Goal: Transaction & Acquisition: Purchase product/service

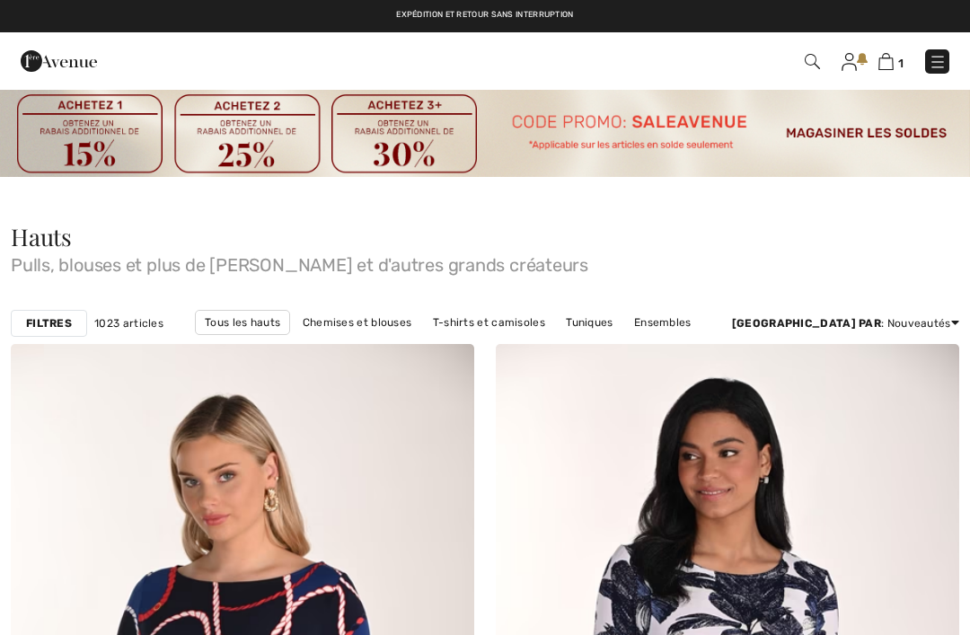
checkbox input "true"
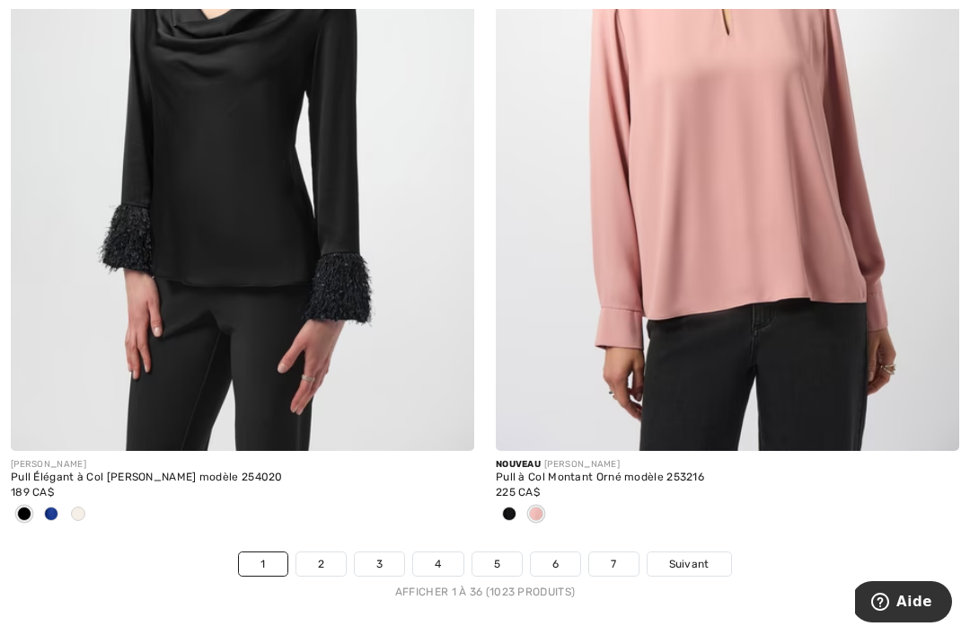
scroll to position [14065, 0]
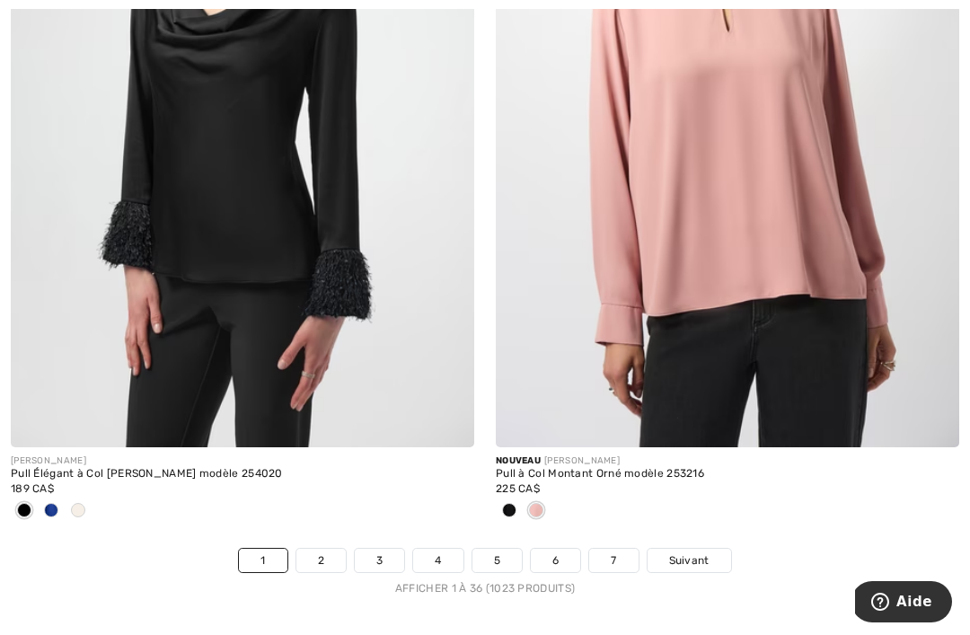
click at [913, 510] on div at bounding box center [727, 512] width 463 height 30
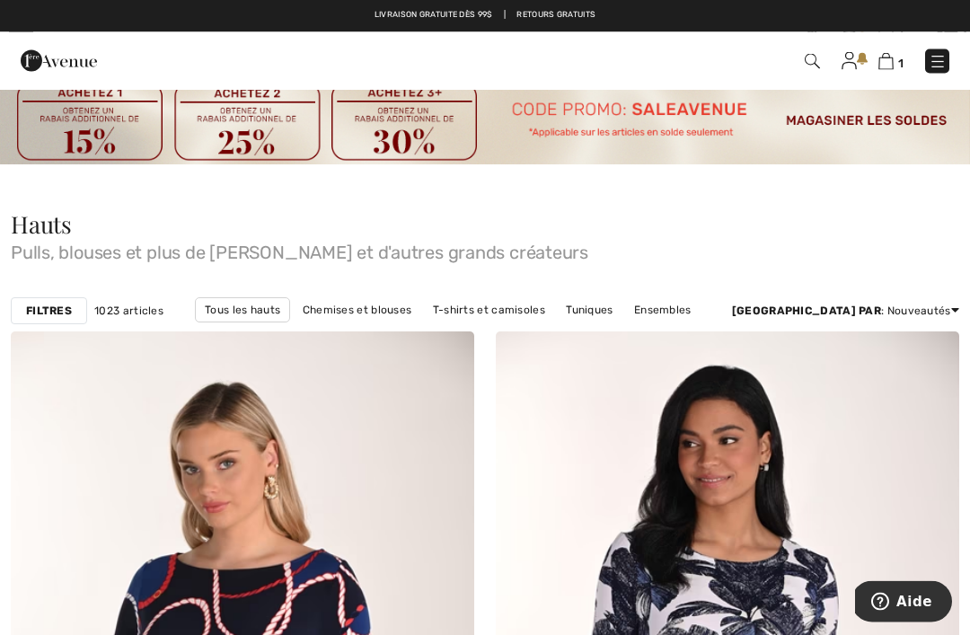
scroll to position [0, 0]
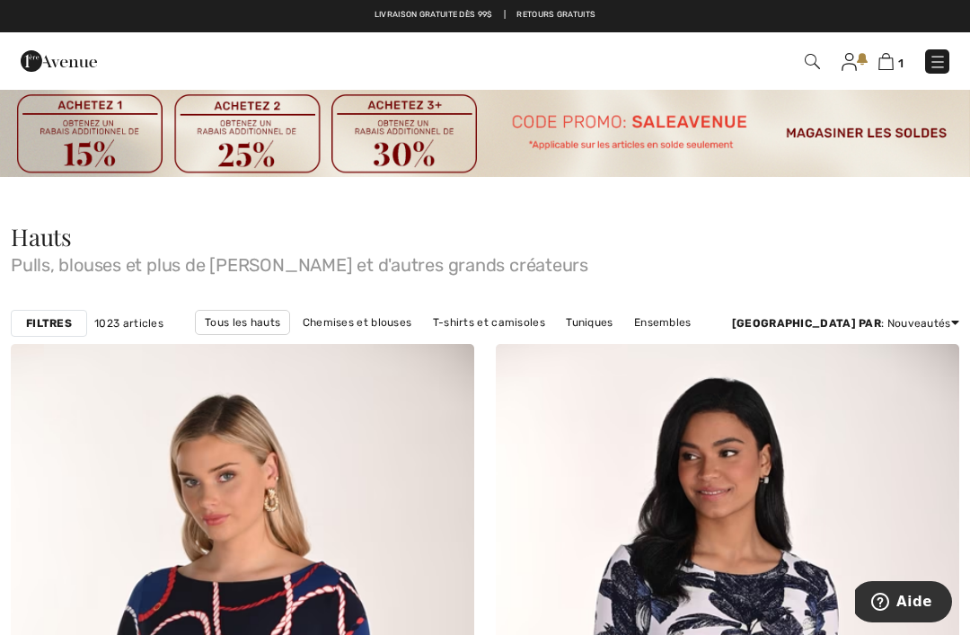
click at [934, 57] on img at bounding box center [937, 62] width 18 height 18
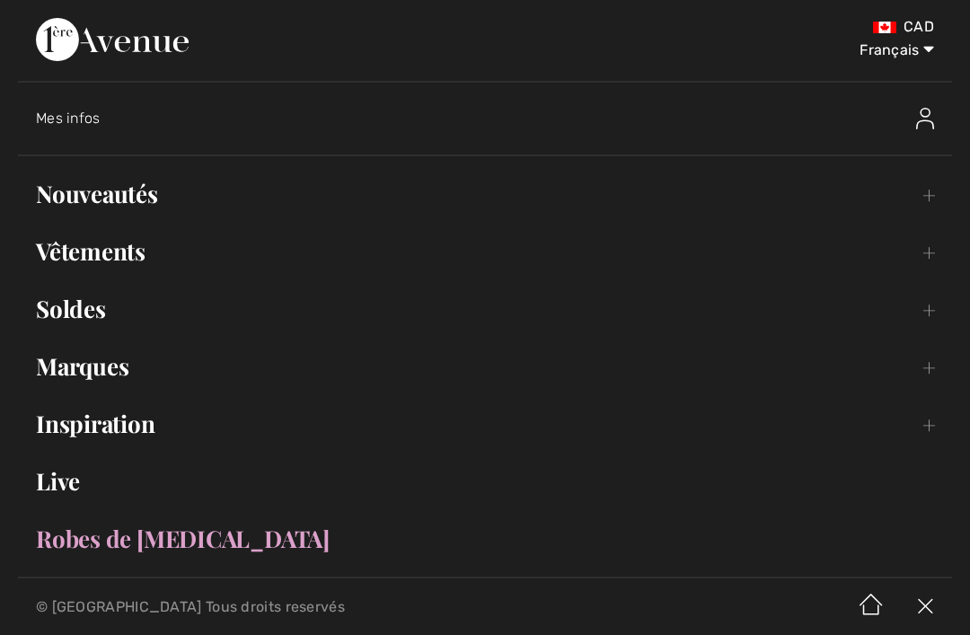
click at [77, 361] on link "Marques Open submenu" at bounding box center [485, 367] width 934 height 40
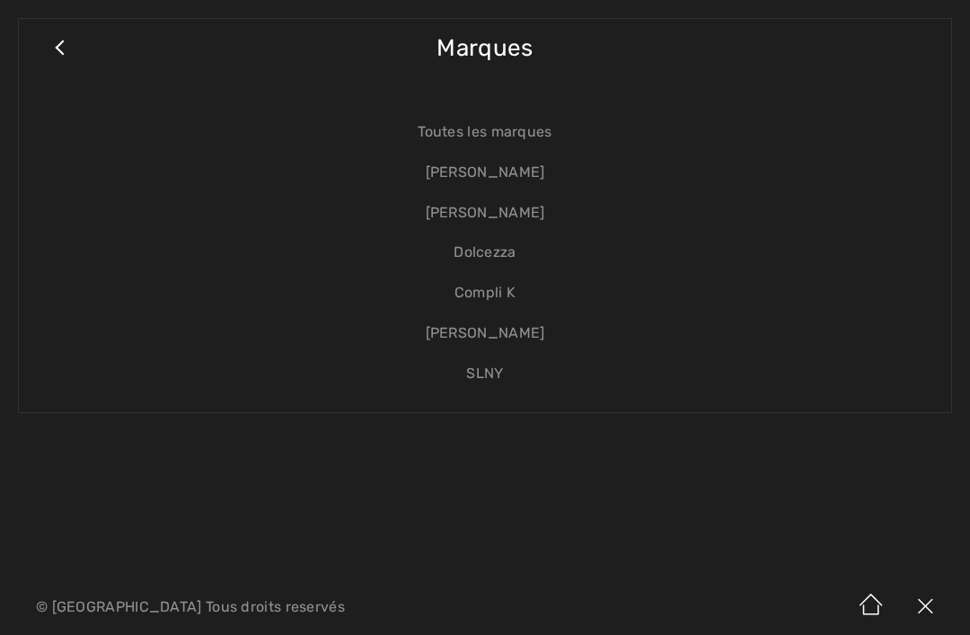
click at [503, 209] on link "[PERSON_NAME]" at bounding box center [485, 213] width 896 height 40
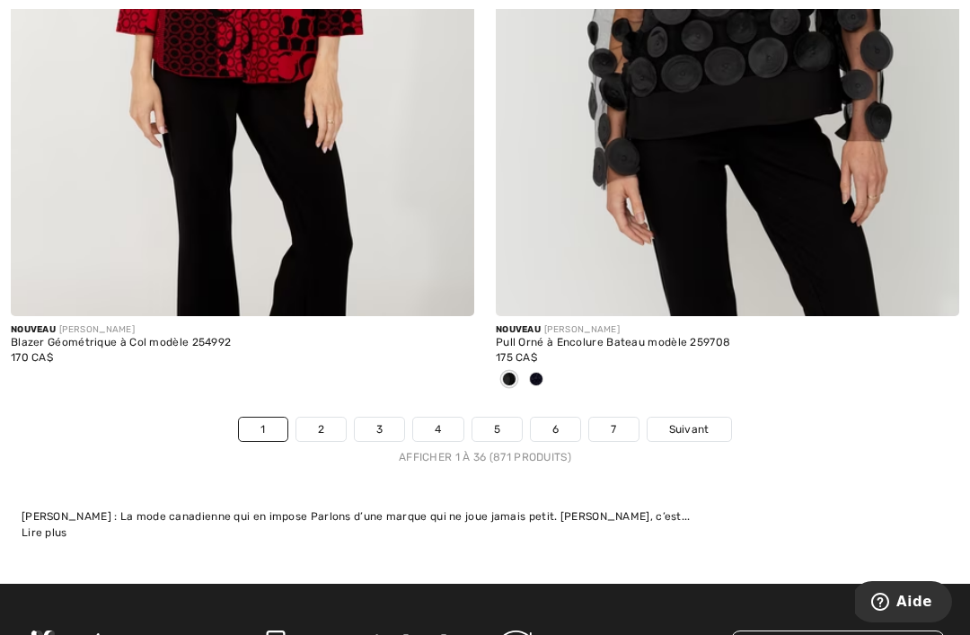
scroll to position [14425, 0]
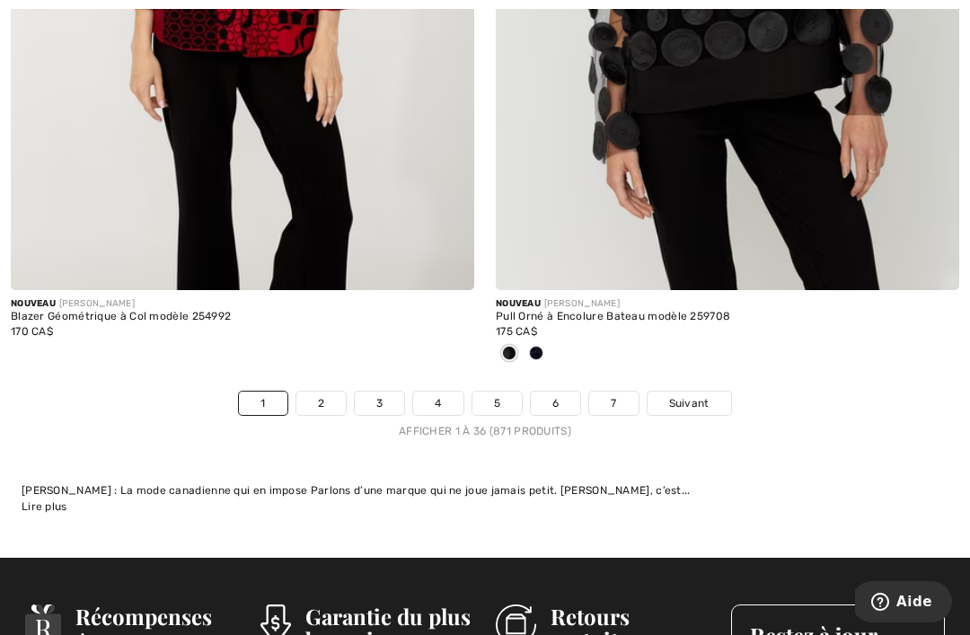
click at [366, 423] on div "Afficher 1 à 36 (871 produits)" at bounding box center [485, 431] width 970 height 16
click at [312, 392] on link "2" at bounding box center [320, 403] width 49 height 23
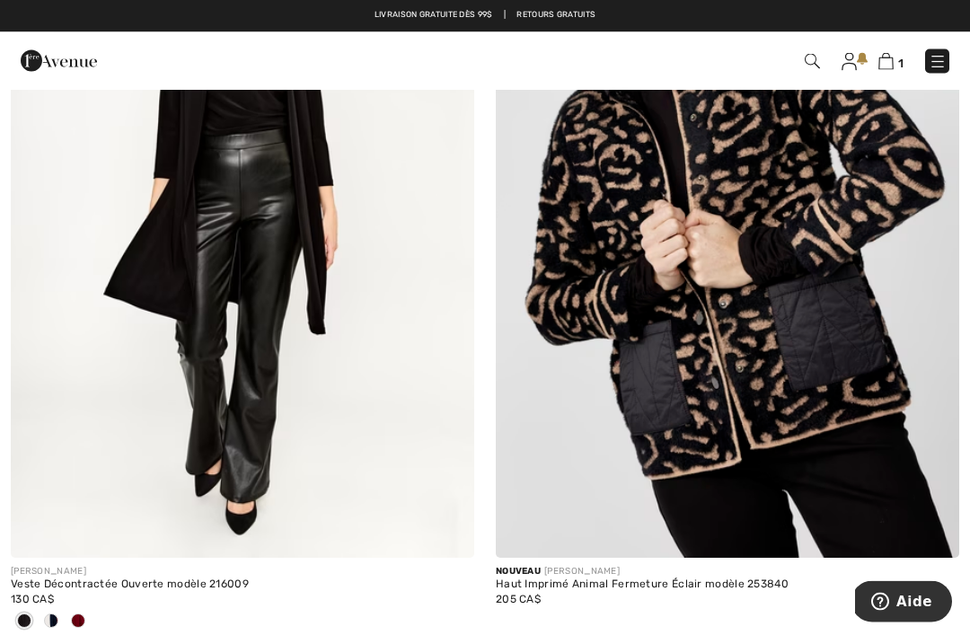
scroll to position [9527, 0]
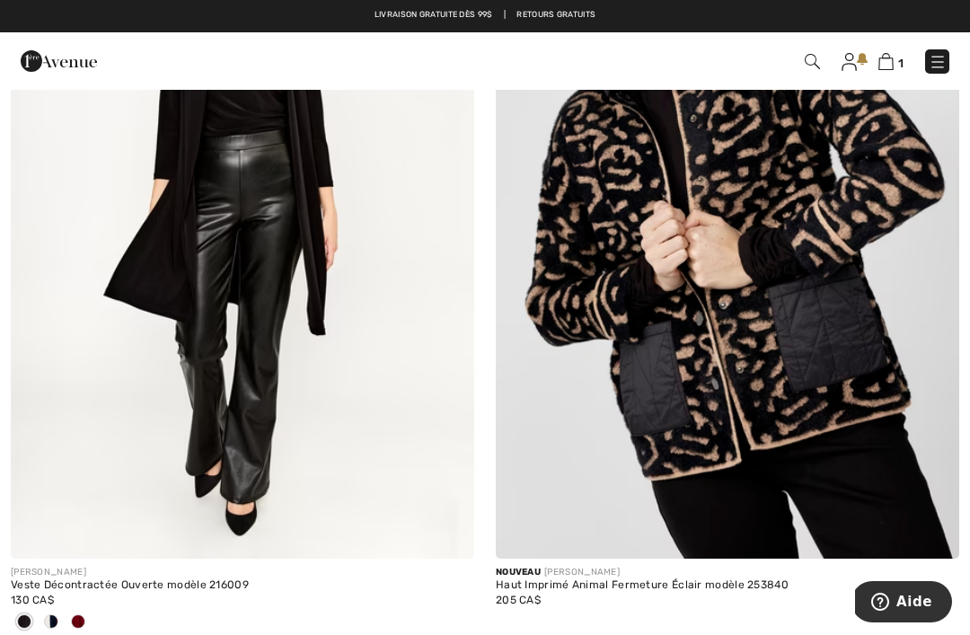
click at [78, 614] on span at bounding box center [78, 621] width 14 height 14
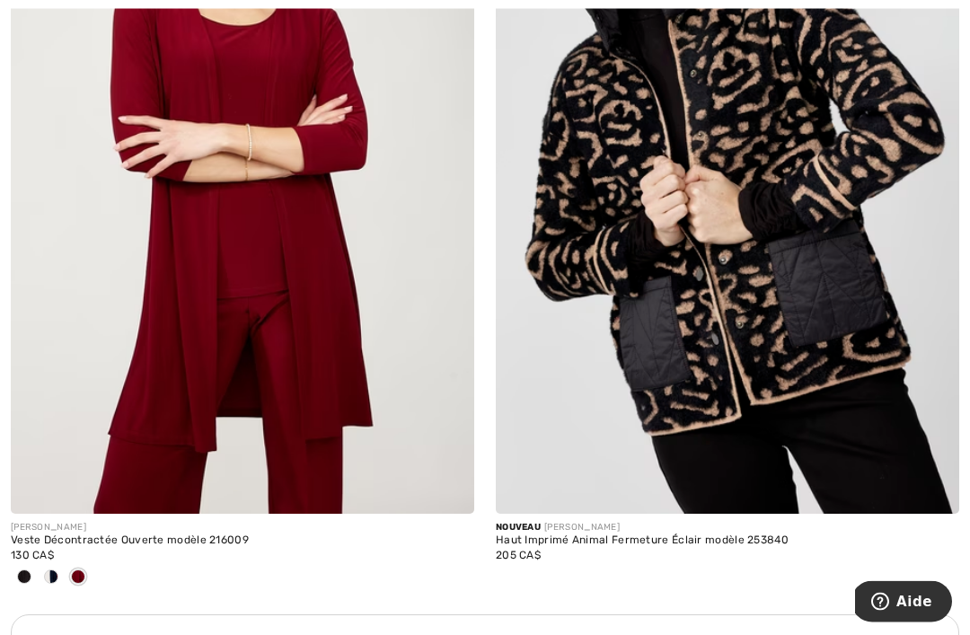
scroll to position [9572, 0]
click at [51, 569] on span at bounding box center [51, 576] width 14 height 14
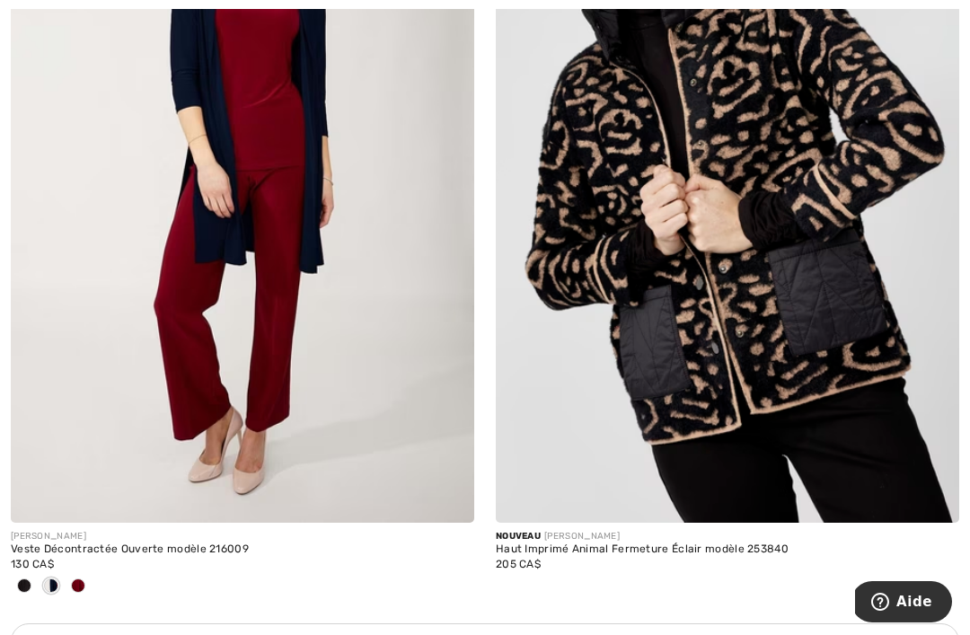
scroll to position [9563, 0]
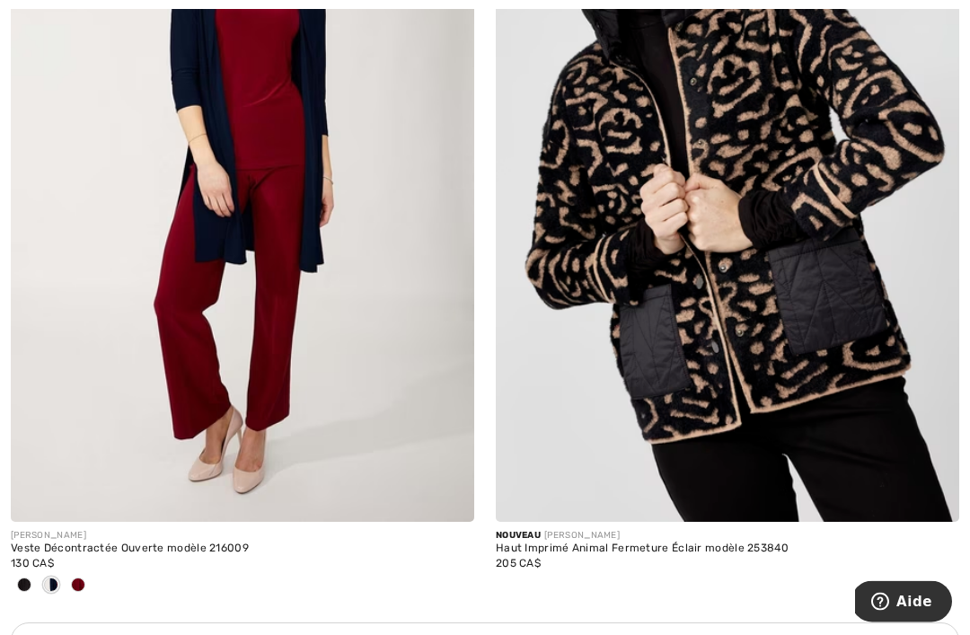
click at [22, 578] on span at bounding box center [24, 585] width 14 height 14
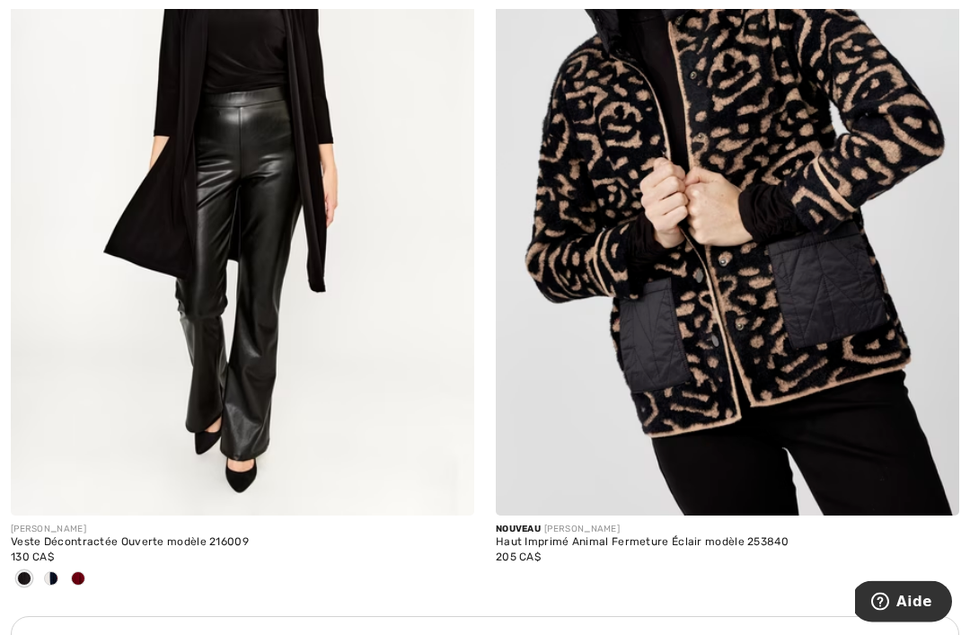
click at [84, 578] on div at bounding box center [78, 581] width 27 height 30
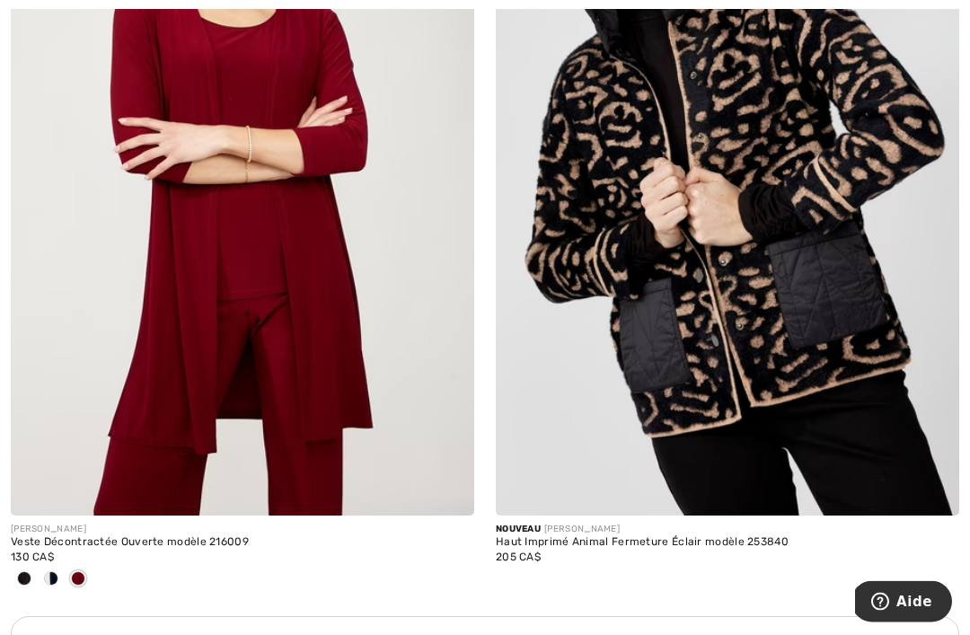
scroll to position [9570, 0]
click at [278, 346] on img at bounding box center [242, 167] width 463 height 695
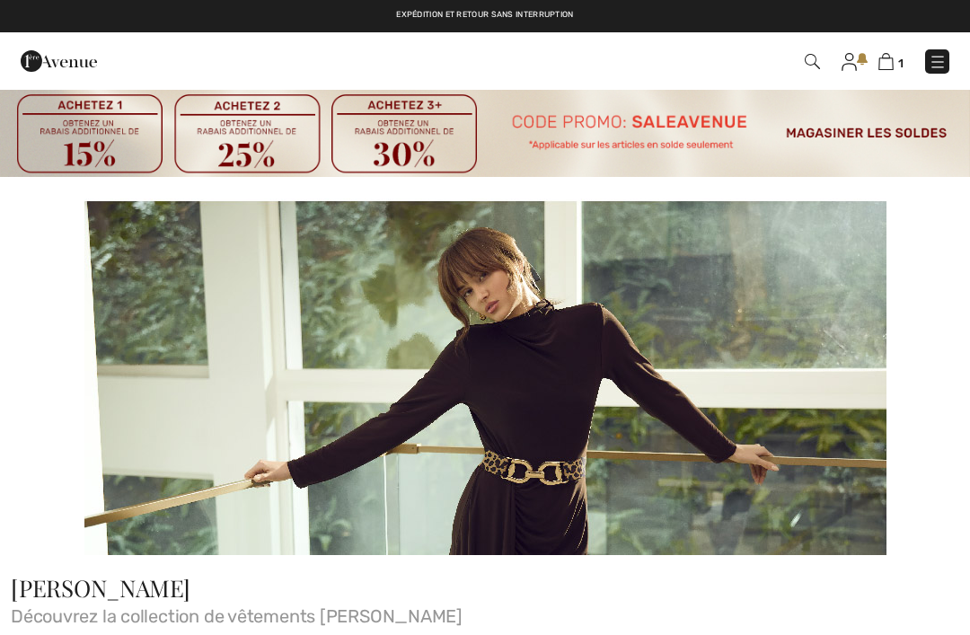
checkbox input "true"
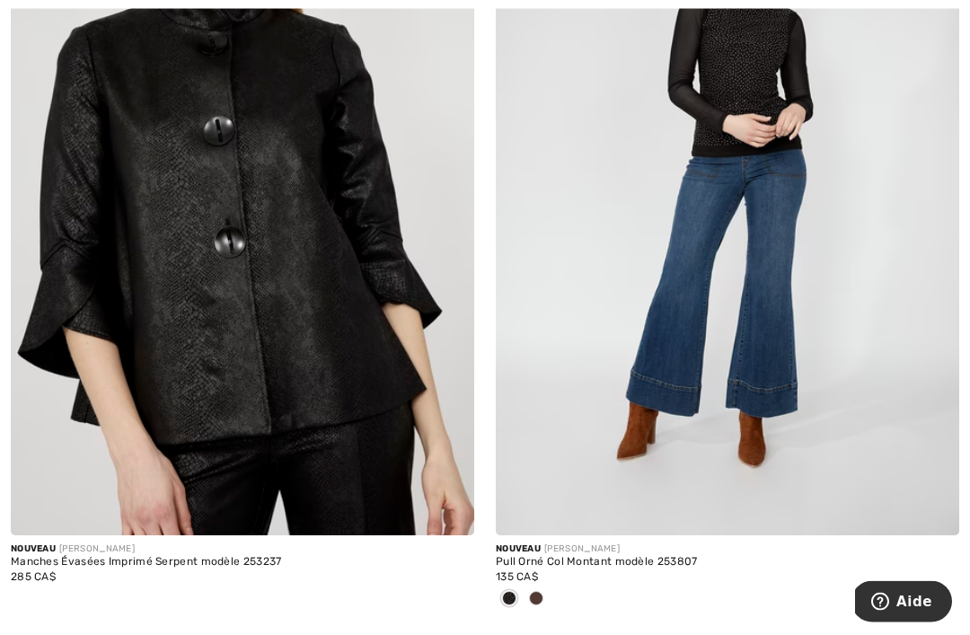
scroll to position [11265, 0]
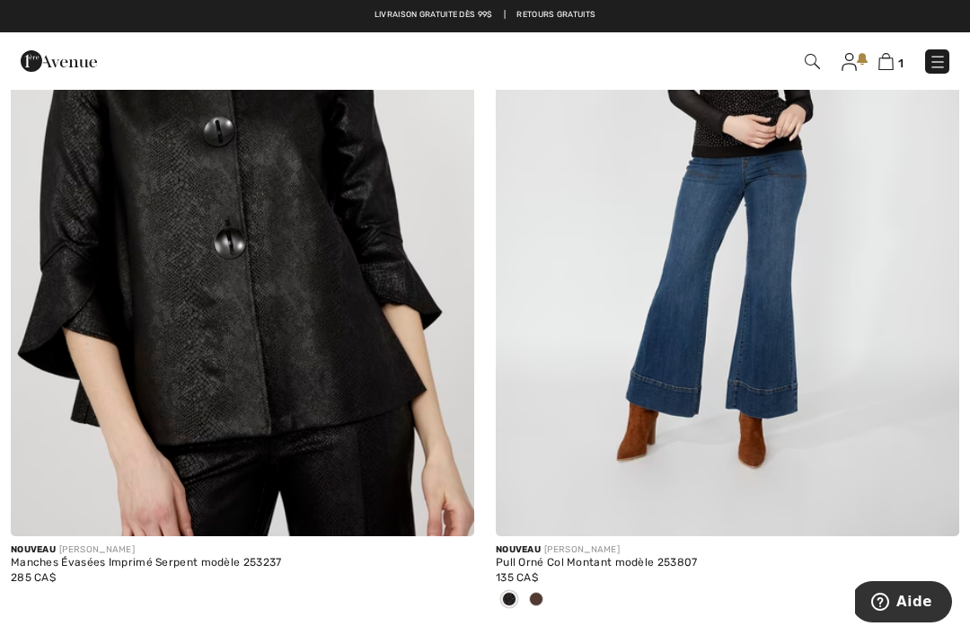
click at [540, 592] on span at bounding box center [536, 599] width 14 height 14
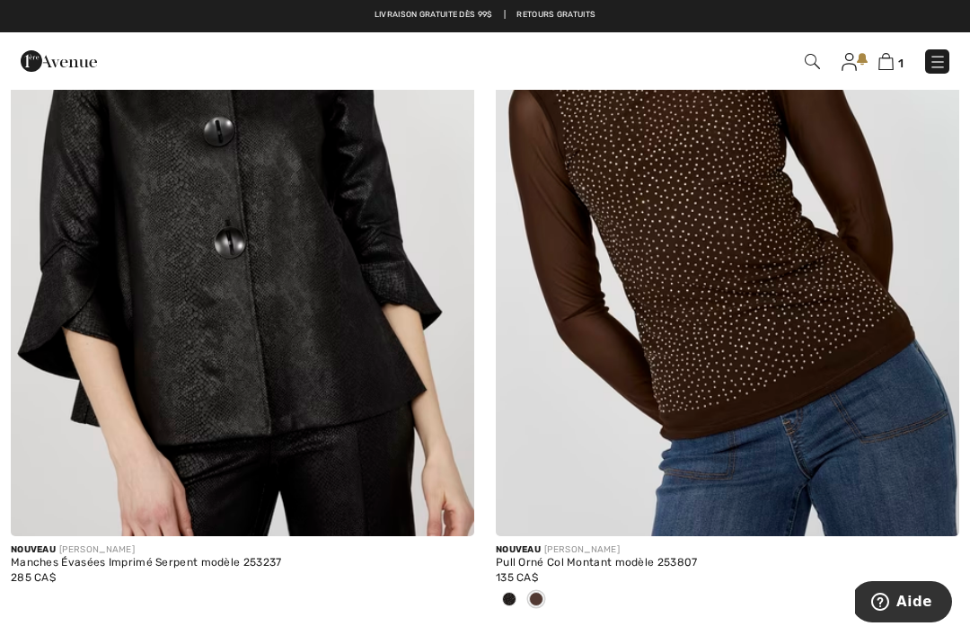
click at [780, 348] on img at bounding box center [727, 188] width 463 height 695
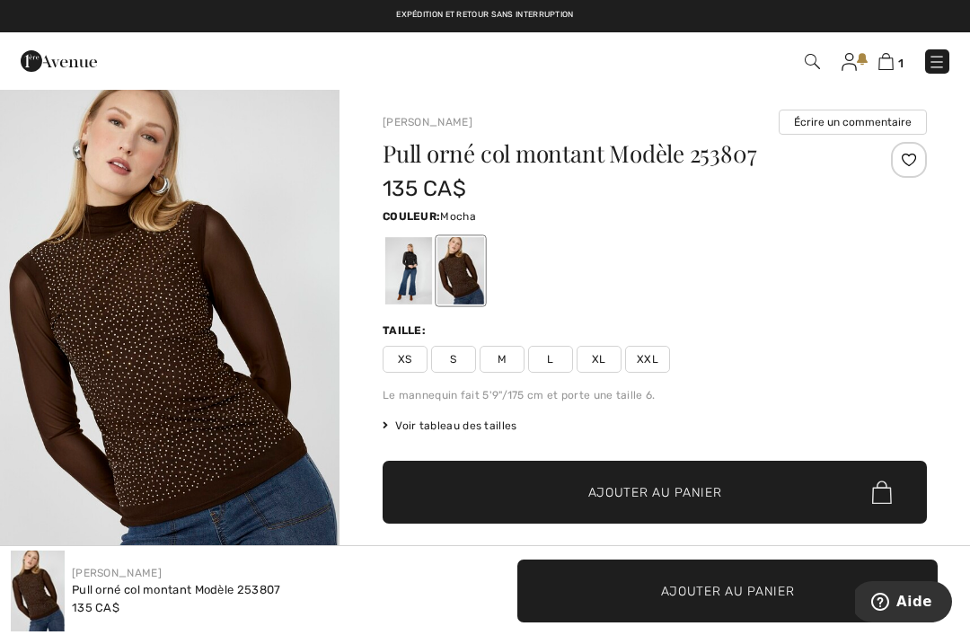
click at [544, 369] on span "L" at bounding box center [550, 359] width 45 height 27
click at [647, 486] on span "Ajouter au panier" at bounding box center [655, 492] width 134 height 19
click at [885, 55] on img at bounding box center [883, 61] width 15 height 17
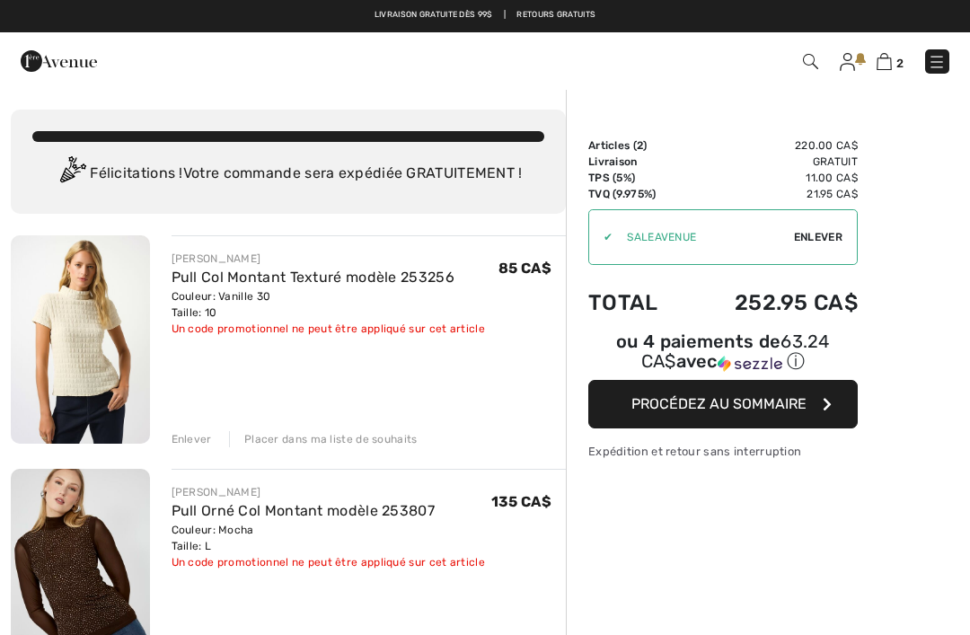
click at [803, 227] on div "✔ Utiliser Enlever" at bounding box center [722, 237] width 269 height 56
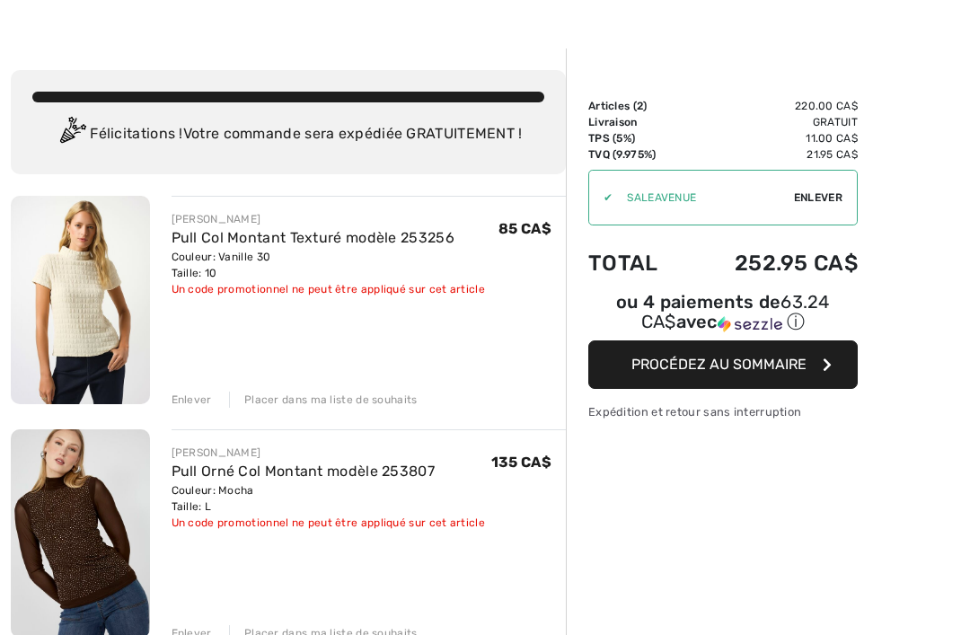
scroll to position [40, 0]
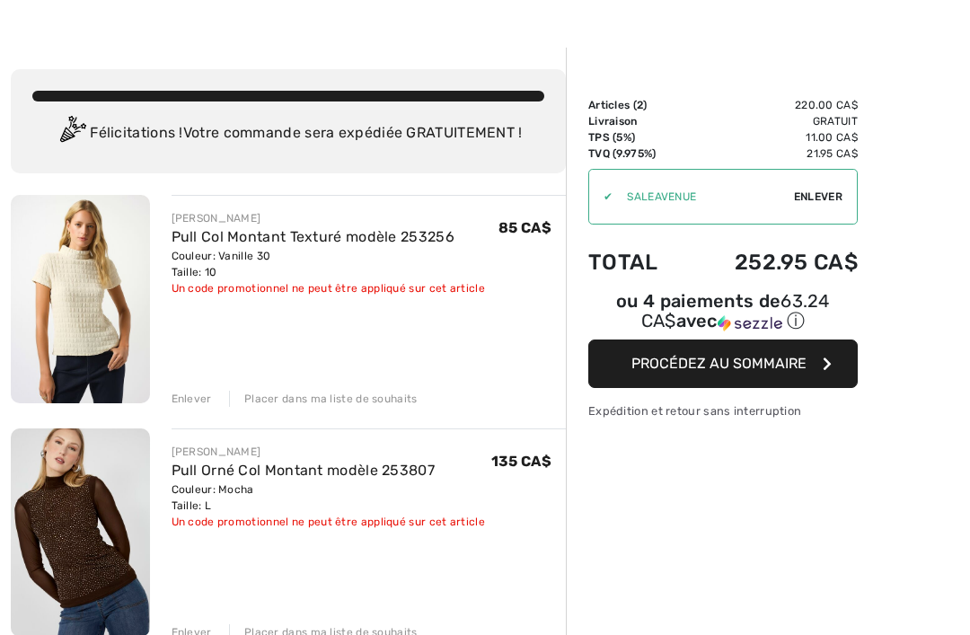
click at [829, 189] on span "Enlever" at bounding box center [818, 197] width 48 height 16
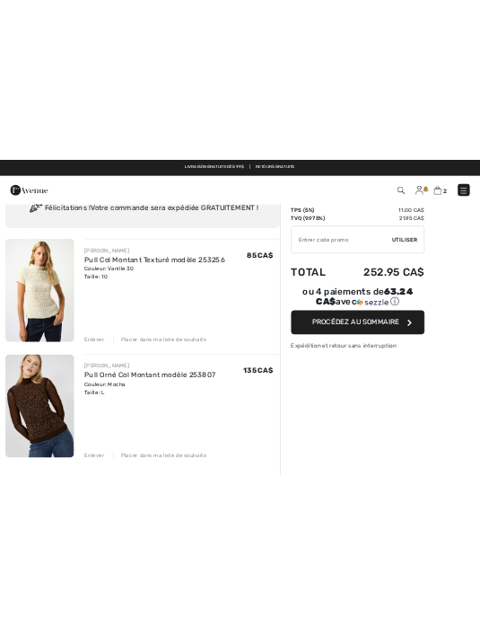
scroll to position [0, 0]
